Goal: Task Accomplishment & Management: Complete application form

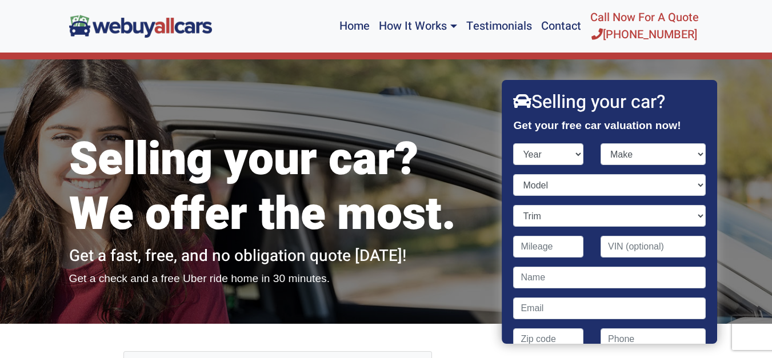
select select "2012"
click at [514, 143] on select "Year [DATE] 2024 2023 2022 2021 2020 2019 2018 2017 2016 2015 2014 2013 2012 20…" at bounding box center [549, 154] width 70 height 22
click at [693, 156] on select "Make" at bounding box center [653, 154] width 105 height 22
select select "Hyundai"
click at [601, 143] on select "Make Acura Aston [PERSON_NAME] Audi Bentley BMW Buick Cadillac Chevrolet Chrysl…" at bounding box center [653, 154] width 105 height 22
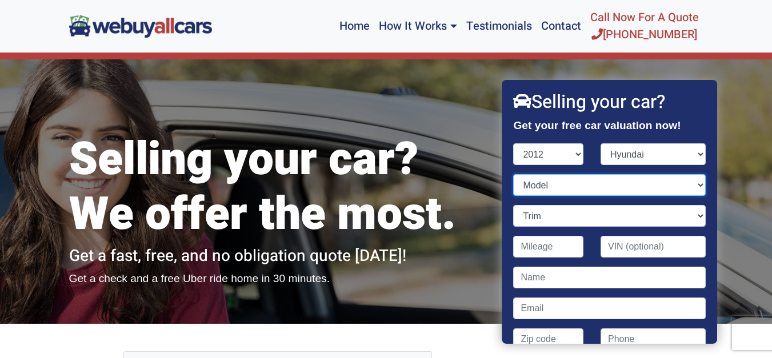
click at [693, 187] on select "Model Accent Azera Elantra Elantra Touring Equus Genesis Genesis Coupe Santa Fe…" at bounding box center [610, 185] width 192 height 22
select select "Accent"
click at [514, 174] on select "Model Accent Azera Elantra Elantra Touring Equus Genesis Genesis Coupe Santa Fe…" at bounding box center [610, 185] width 192 height 22
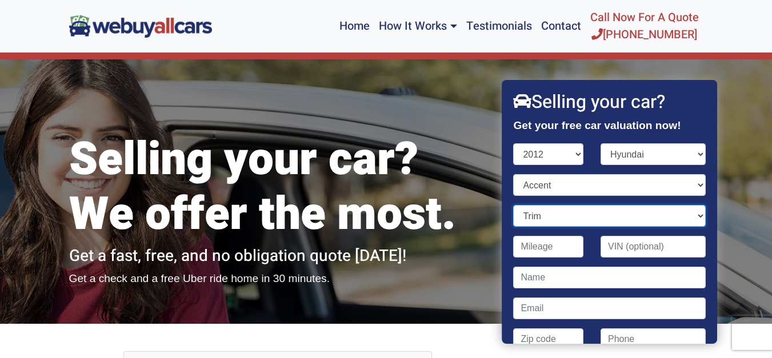
click at [693, 218] on select "Trim GLS 4dr Sedan (1.6L 4cyl) GS 4dr Hatchback (1.6L 4cyl) SE 4dr Hatchback (1…" at bounding box center [610, 216] width 192 height 22
click at [514, 205] on select "Trim GLS 4dr Sedan (1.6L 4cyl) GS 4dr Hatchback (1.6L 4cyl) SE 4dr Hatchback (1…" at bounding box center [610, 216] width 192 height 22
click at [695, 216] on select "Trim GLS 4dr Sedan (1.6L 4cyl) GS 4dr Hatchback (1.6L 4cyl) SE 4dr Hatchback (1…" at bounding box center [610, 216] width 192 height 22
select select "GS 4dr Hatchback (1.6L 4cyl)"
click at [514, 205] on select "Trim GLS 4dr Sedan (1.6L 4cyl) GS 4dr Hatchback (1.6L 4cyl) SE 4dr Hatchback (1…" at bounding box center [610, 216] width 192 height 22
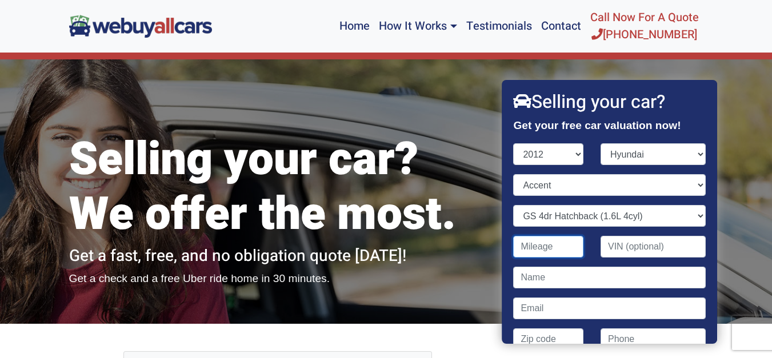
click at [547, 248] on input "Contact form" at bounding box center [549, 247] width 70 height 22
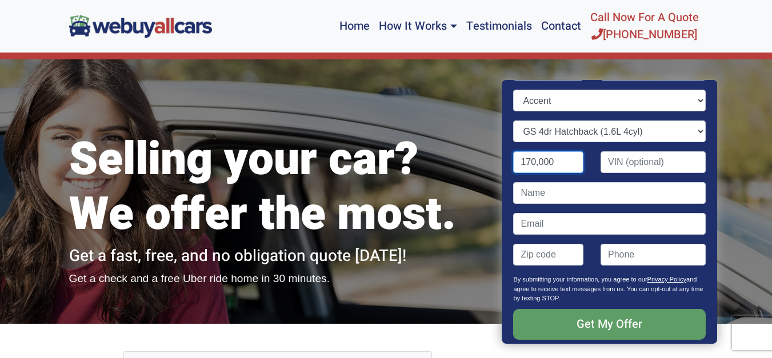
scroll to position [86, 0]
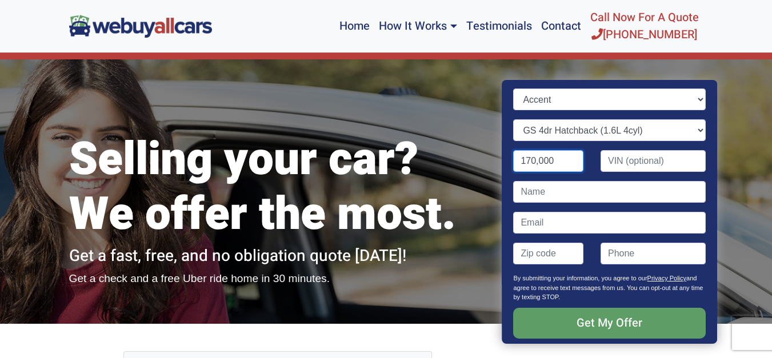
type input "170,000"
